Goal: Task Accomplishment & Management: Complete application form

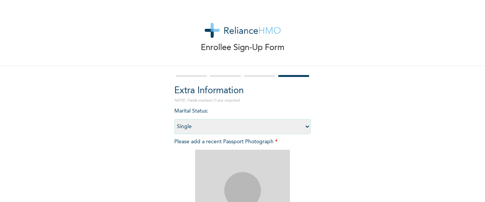
select select "1"
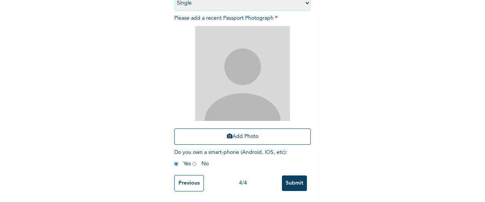
scroll to position [130, 0]
click at [232, 128] on button "Add Photo" at bounding box center [242, 136] width 136 height 16
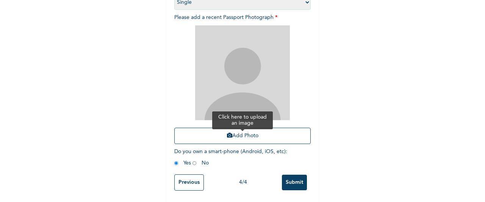
click at [239, 132] on button "Add Photo" at bounding box center [242, 136] width 136 height 16
click at [239, 130] on button "Add Photo" at bounding box center [242, 136] width 136 height 16
click at [256, 129] on button "Add Photo" at bounding box center [242, 136] width 136 height 16
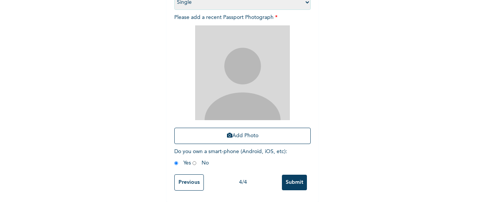
click at [294, 177] on input "Submit" at bounding box center [294, 183] width 25 height 16
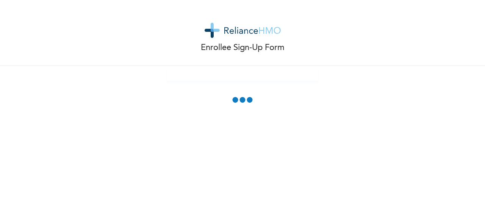
scroll to position [77, 0]
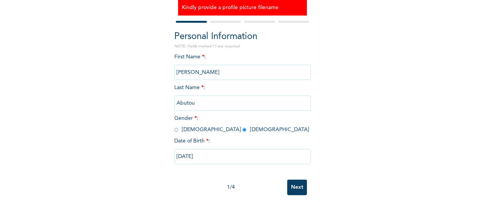
click at [293, 188] on input "Next" at bounding box center [297, 188] width 20 height 16
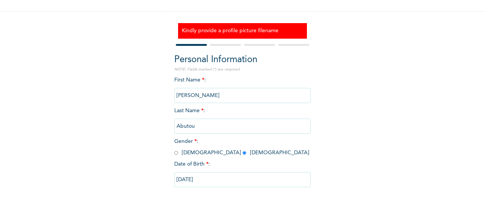
select select "25"
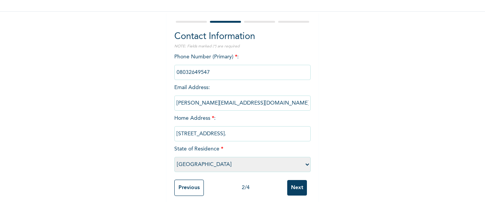
click at [308, 190] on div "Contact Information NOTE: Fields marked (*) are required Phone Number (Primary)…" at bounding box center [243, 110] width 152 height 196
click at [301, 189] on input "Next" at bounding box center [297, 188] width 20 height 16
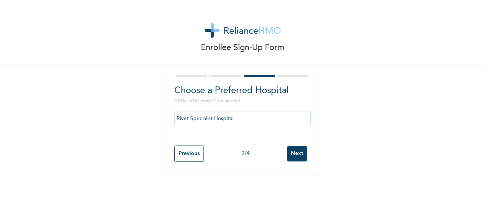
click at [302, 155] on input "Next" at bounding box center [297, 154] width 20 height 16
select select "1"
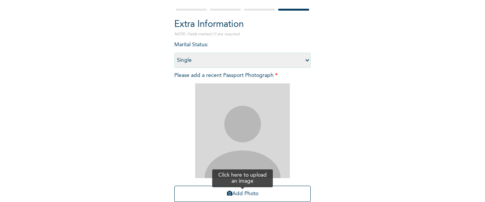
scroll to position [114, 0]
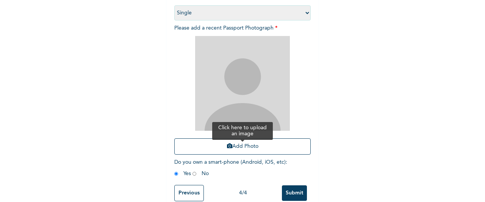
click at [243, 147] on button "Add Photo" at bounding box center [242, 146] width 136 height 16
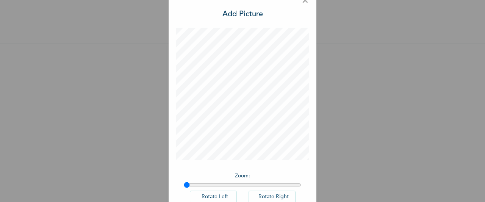
scroll to position [0, 0]
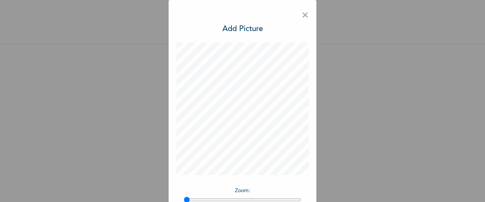
click at [235, 26] on h3 "Add Picture" at bounding box center [243, 29] width 41 height 11
click at [235, 27] on h3 "Add Picture" at bounding box center [243, 29] width 41 height 11
drag, startPoint x: 235, startPoint y: 27, endPoint x: 235, endPoint y: 37, distance: 9.9
click at [235, 27] on h3 "Add Picture" at bounding box center [243, 29] width 41 height 11
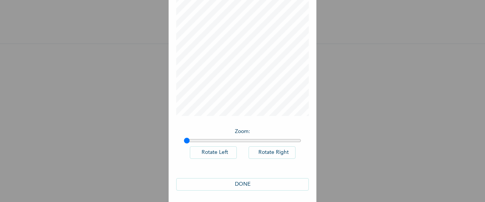
scroll to position [62, 0]
type input "1"
drag, startPoint x: 185, startPoint y: 137, endPoint x: 166, endPoint y: 138, distance: 19.4
click at [184, 138] on input "range" at bounding box center [243, 138] width 118 height 6
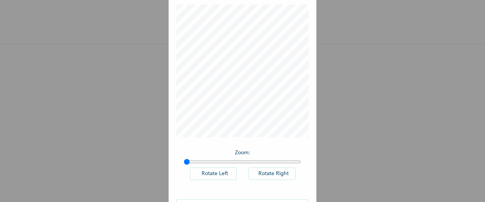
scroll to position [0, 0]
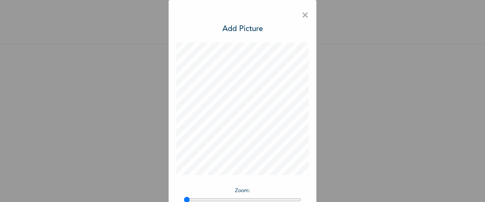
click at [302, 17] on span "×" at bounding box center [305, 16] width 7 height 16
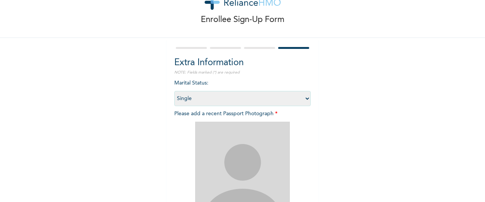
scroll to position [104, 0]
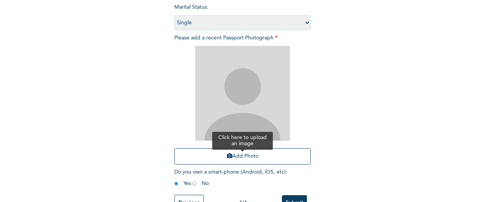
click at [230, 153] on button "Add Photo" at bounding box center [242, 156] width 136 height 16
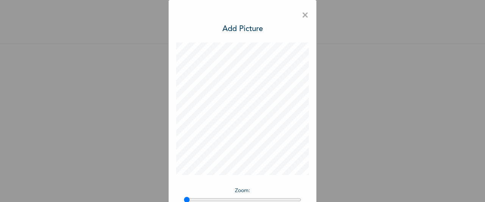
click at [306, 14] on div "× Add Picture Zoom : Rotate Left Rotate Right DONE" at bounding box center [243, 132] width 148 height 265
click at [302, 15] on span "×" at bounding box center [305, 16] width 7 height 16
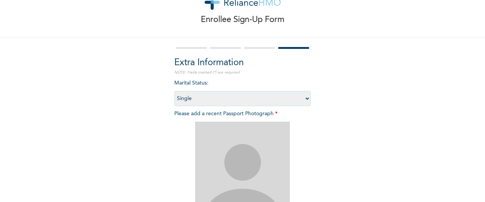
click at [302, 15] on div "Enrollee Sign-Up Form" at bounding box center [242, 5] width 485 height 66
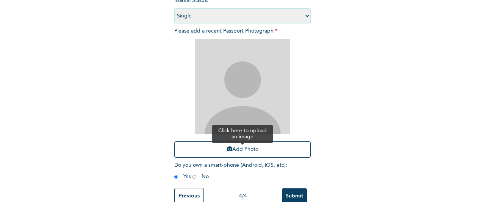
scroll to position [114, 0]
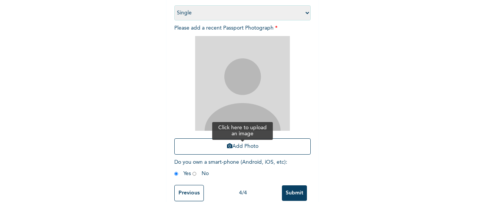
click at [237, 150] on button "Add Photo" at bounding box center [242, 146] width 136 height 16
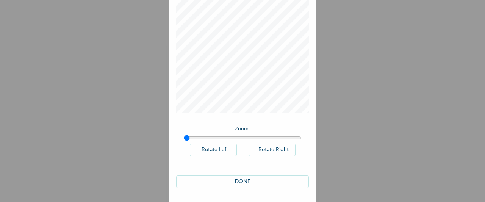
scroll to position [62, 0]
click at [259, 147] on button "Rotate Right" at bounding box center [272, 149] width 47 height 13
drag, startPoint x: 220, startPoint y: 151, endPoint x: 232, endPoint y: 166, distance: 18.9
click at [220, 151] on button "Rotate Left" at bounding box center [213, 149] width 47 height 13
click at [248, 177] on button "DONE" at bounding box center [242, 181] width 133 height 13
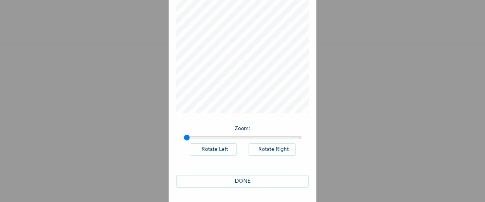
click at [248, 182] on button "DONE" at bounding box center [242, 181] width 133 height 13
drag, startPoint x: 248, startPoint y: 182, endPoint x: 246, endPoint y: 145, distance: 37.2
click at [248, 181] on button "DONE" at bounding box center [242, 181] width 133 height 13
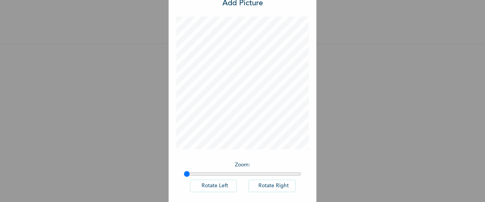
scroll to position [0, 0]
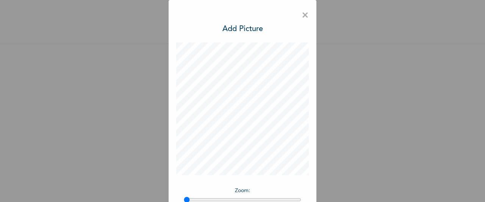
click at [303, 9] on span "×" at bounding box center [305, 16] width 7 height 16
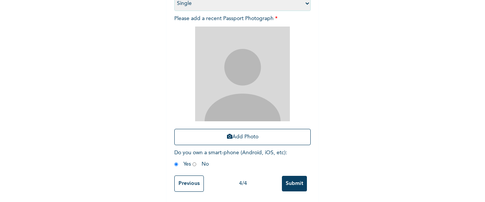
scroll to position [130, 0]
click at [288, 175] on input "Submit" at bounding box center [294, 183] width 25 height 16
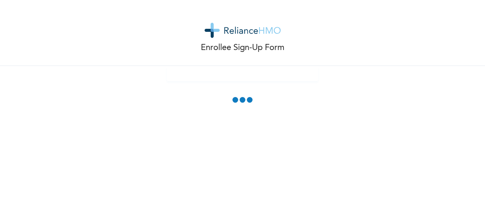
click at [241, 102] on span at bounding box center [243, 101] width 22 height 10
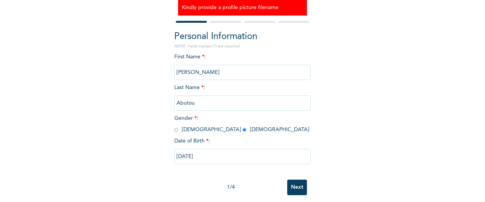
click at [295, 190] on input "Next" at bounding box center [297, 188] width 20 height 16
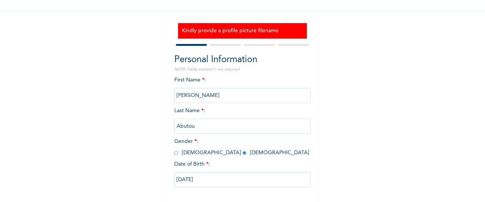
select select "25"
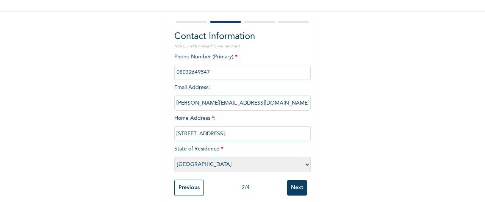
click at [292, 189] on input "Next" at bounding box center [297, 188] width 20 height 16
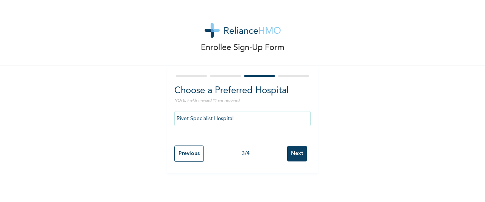
click at [290, 155] on input "Next" at bounding box center [297, 154] width 20 height 16
select select "1"
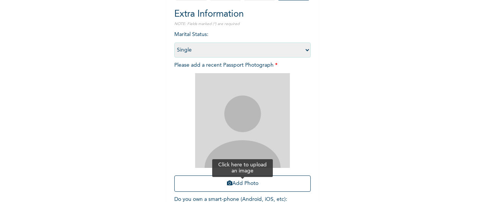
scroll to position [130, 0]
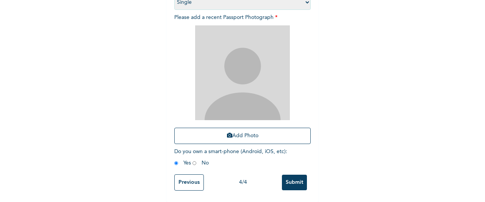
click at [183, 179] on input "Previous" at bounding box center [189, 182] width 30 height 16
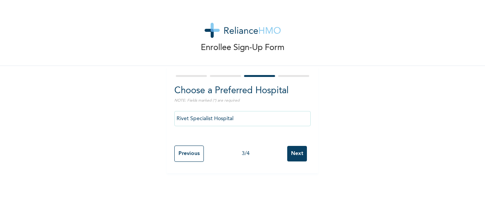
click at [184, 148] on input "Previous" at bounding box center [189, 154] width 30 height 16
select select "25"
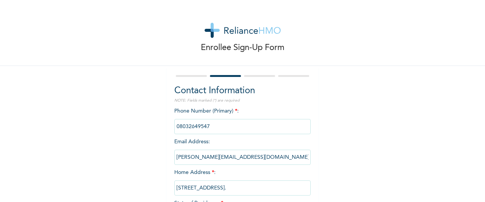
scroll to position [66, 0]
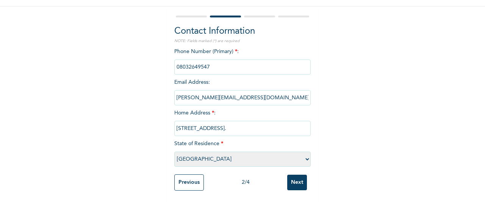
click at [298, 178] on input "Next" at bounding box center [297, 183] width 20 height 16
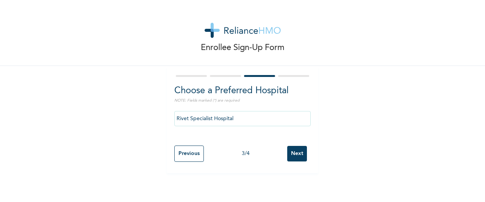
scroll to position [0, 0]
click at [292, 154] on input "Next" at bounding box center [297, 154] width 20 height 16
select select "1"
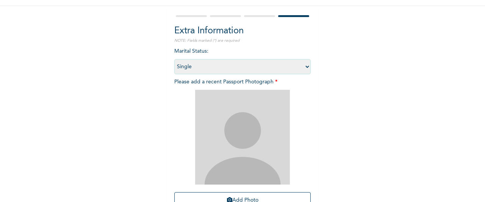
scroll to position [114, 0]
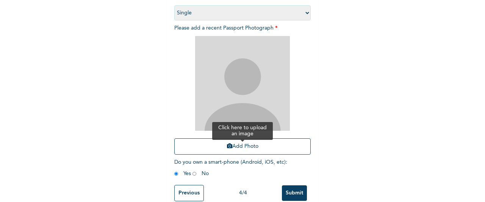
click at [264, 148] on button "Add Photo" at bounding box center [242, 146] width 136 height 16
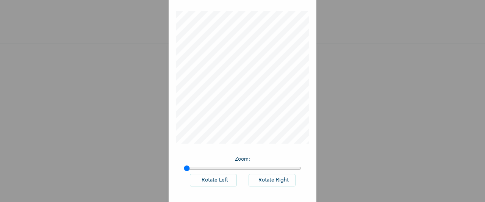
scroll to position [62, 0]
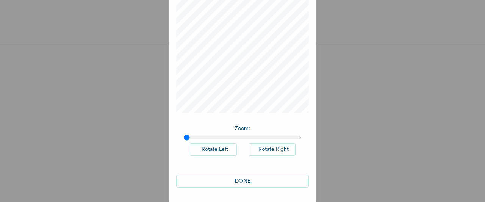
click at [251, 180] on button "DONE" at bounding box center [242, 181] width 133 height 13
click at [251, 177] on button "DONE" at bounding box center [242, 181] width 133 height 13
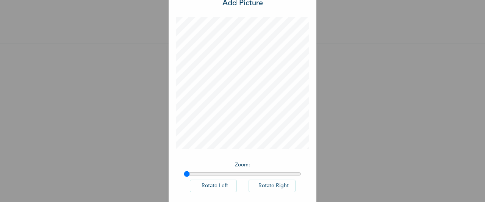
scroll to position [38, 0]
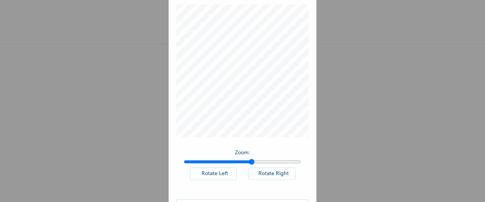
drag, startPoint x: 181, startPoint y: 161, endPoint x: 248, endPoint y: 165, distance: 67.2
click at [248, 165] on input "range" at bounding box center [243, 162] width 118 height 6
drag, startPoint x: 246, startPoint y: 164, endPoint x: 181, endPoint y: 169, distance: 64.7
type input "1"
click at [184, 164] on input "range" at bounding box center [243, 162] width 118 height 6
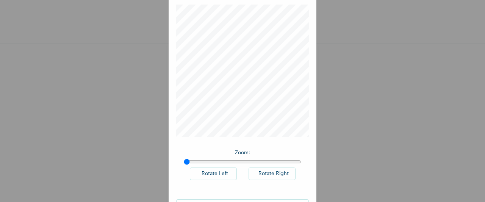
click at [212, 177] on button "Rotate Left" at bounding box center [213, 174] width 47 height 13
click at [212, 175] on button "Rotate Left" at bounding box center [213, 174] width 47 height 13
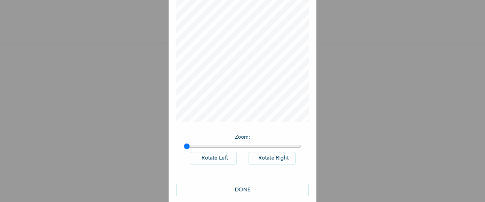
scroll to position [62, 0]
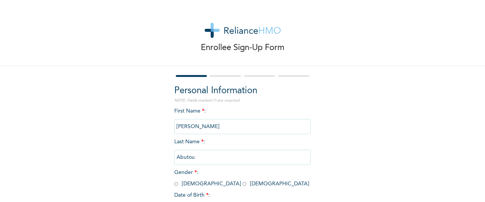
scroll to position [65, 0]
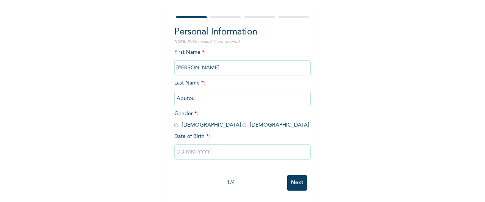
click at [243, 122] on input "radio" at bounding box center [245, 125] width 4 height 7
radio input "true"
click at [209, 157] on div at bounding box center [242, 152] width 136 height 23
click at [293, 144] on input "text" at bounding box center [242, 151] width 136 height 15
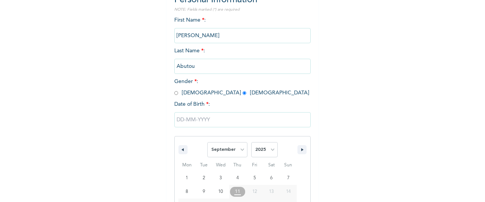
scroll to position [143, 0]
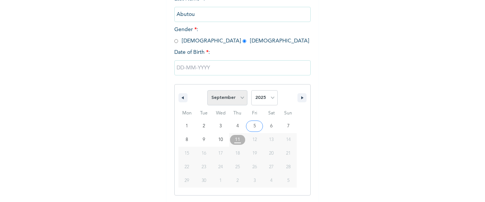
click at [244, 100] on select "January February March April May June July August September October November De…" at bounding box center [227, 97] width 40 height 15
select select "2"
click at [207, 91] on select "January February March April May June July August September October November De…" at bounding box center [227, 97] width 40 height 15
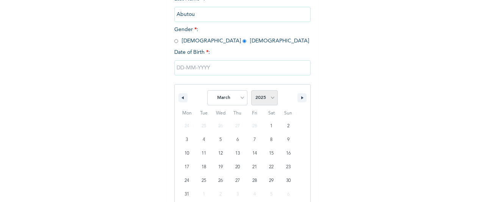
click at [271, 97] on select "2025 2024 2023 2022 2021 2020 2019 2018 2017 2016 2015 2014 2013 2012 2011 2010…" at bounding box center [264, 97] width 27 height 15
select select "1987"
click at [251, 91] on select "2025 2024 2023 2022 2021 2020 2019 2018 2017 2016 2015 2014 2013 2012 2011 2010…" at bounding box center [264, 97] width 27 height 15
type input "[DATE]"
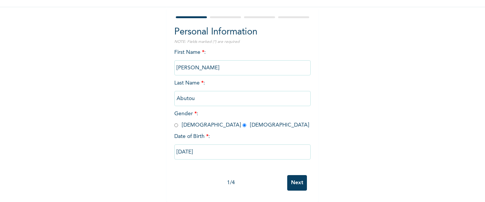
click at [293, 176] on input "Next" at bounding box center [297, 183] width 20 height 16
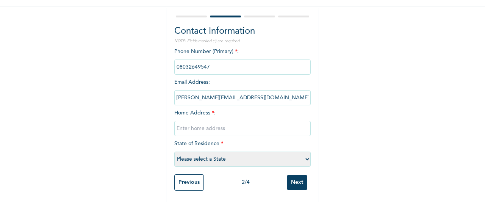
click at [207, 121] on input "text" at bounding box center [242, 128] width 136 height 15
type input "6, FLOBORA CLOSE , AJAO ESTATE, LAGOS"
click at [304, 154] on select "Please select a State Abia Abuja (FCT) Adamawa Akwa Ibom Anambra Bauchi Bayelsa…" at bounding box center [242, 159] width 136 height 15
select select "25"
click at [174, 152] on select "Please select a State Abia Abuja (FCT) Adamawa Akwa Ibom Anambra Bauchi Bayelsa…" at bounding box center [242, 159] width 136 height 15
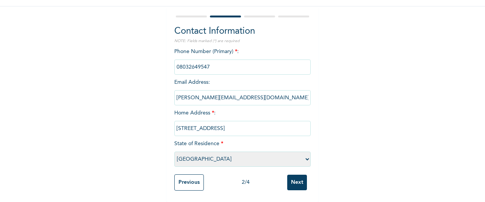
click at [290, 176] on input "Next" at bounding box center [297, 183] width 20 height 16
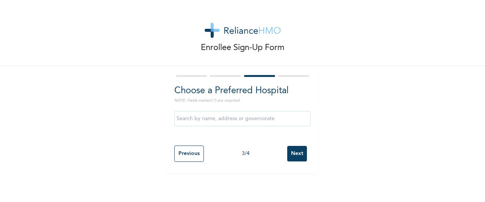
scroll to position [0, 0]
click at [284, 122] on input "text" at bounding box center [242, 118] width 136 height 15
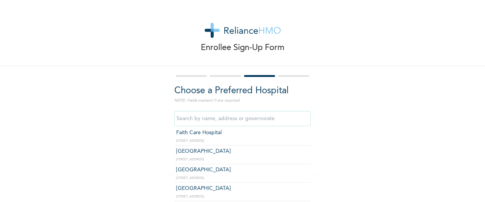
scroll to position [190, 0]
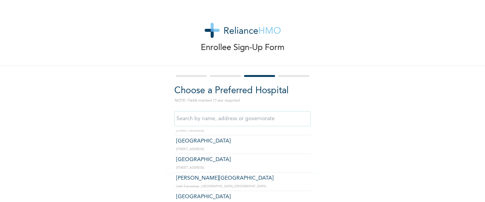
click at [232, 114] on input "text" at bounding box center [242, 118] width 136 height 15
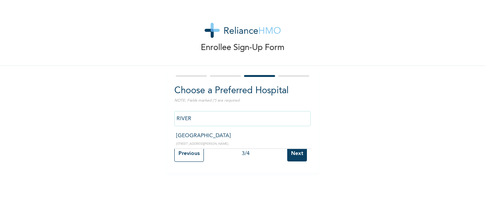
scroll to position [0, 0]
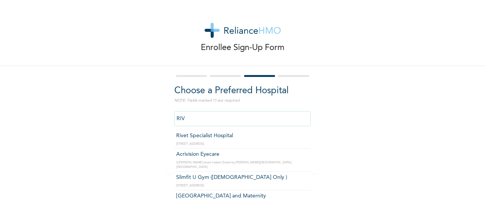
type input "Rivet Specialist Hospital"
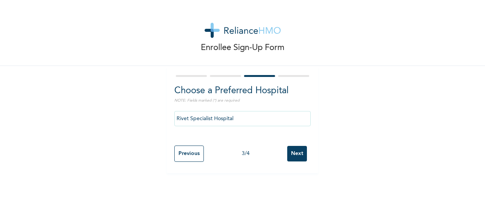
click at [299, 156] on input "Next" at bounding box center [297, 154] width 20 height 16
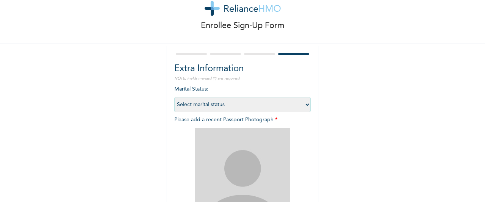
scroll to position [76, 0]
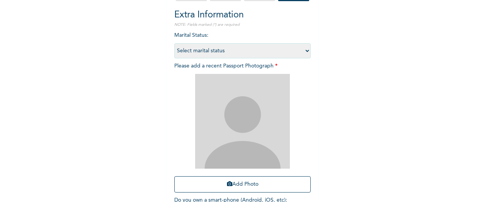
click at [305, 50] on select "Select marital status Single Married Divorced Widow/Widower" at bounding box center [242, 50] width 136 height 15
select select "1"
click at [174, 43] on select "Select marital status Single Married Divorced Widow/Widower" at bounding box center [242, 50] width 136 height 15
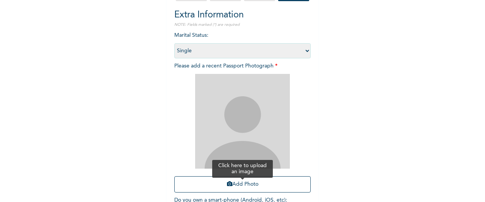
click at [257, 188] on button "Add Photo" at bounding box center [242, 184] width 136 height 16
click at [252, 181] on button "Add Photo" at bounding box center [242, 184] width 136 height 16
click at [223, 182] on button "Add Photo" at bounding box center [242, 184] width 136 height 16
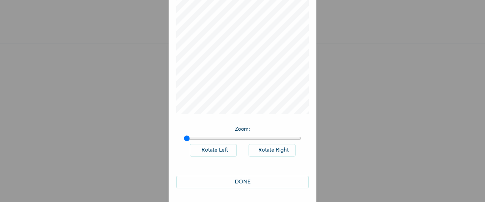
scroll to position [62, 0]
click at [249, 179] on button "DONE" at bounding box center [242, 181] width 133 height 13
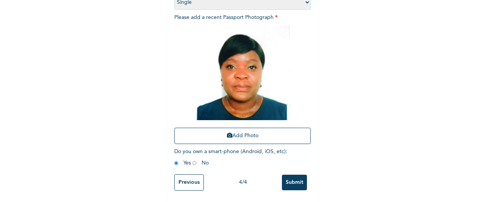
scroll to position [130, 0]
click at [296, 177] on input "Submit" at bounding box center [294, 183] width 25 height 16
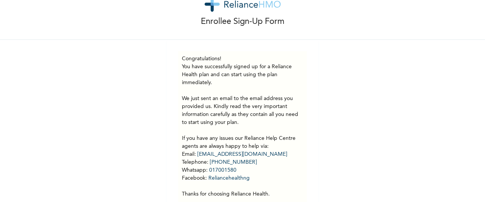
scroll to position [59, 0]
